Goal: Information Seeking & Learning: Learn about a topic

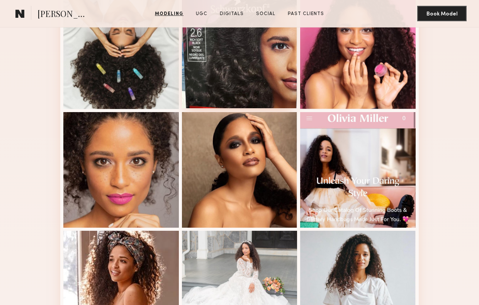
scroll to position [342, 0]
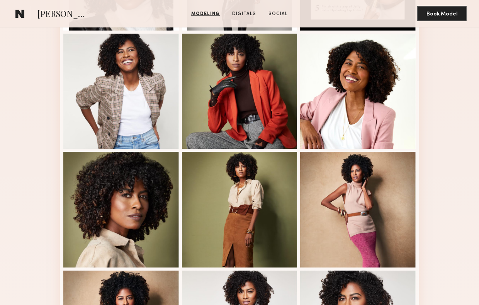
scroll to position [300, 0]
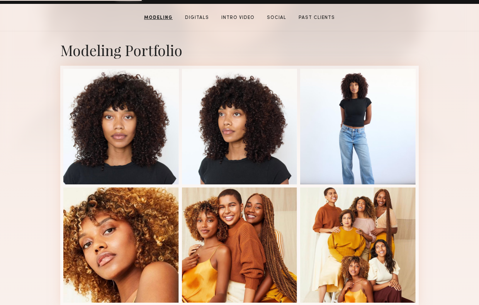
scroll to position [147, 0]
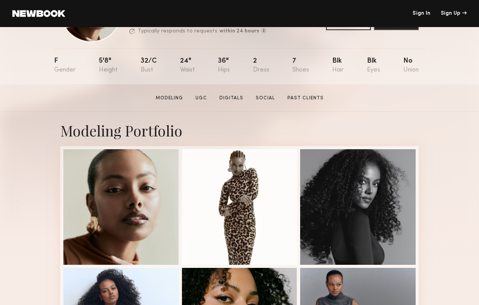
scroll to position [66, 0]
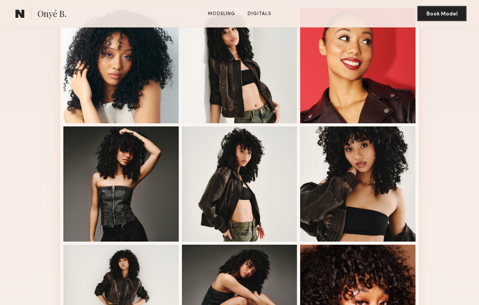
scroll to position [236, 0]
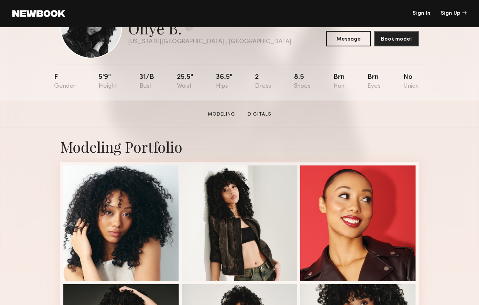
scroll to position [151, 0]
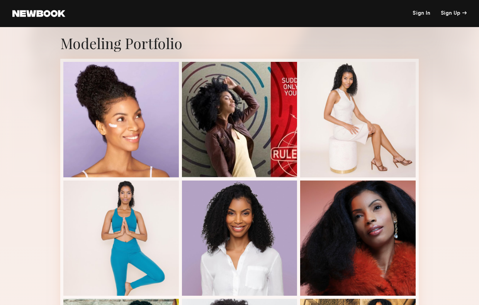
scroll to position [130, 0]
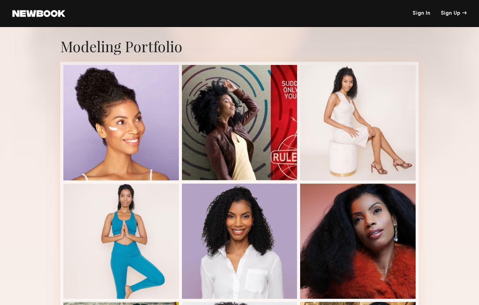
scroll to position [119, 0]
